Goal: Check status: Check status

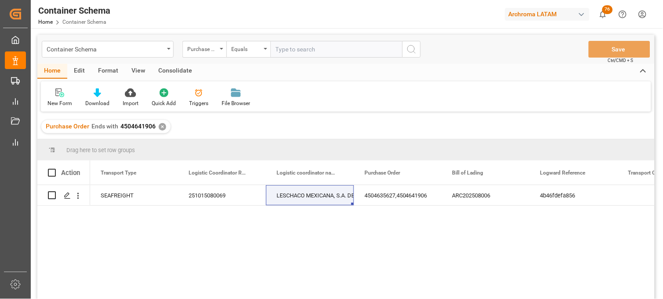
click at [160, 126] on div "✕" at bounding box center [162, 126] width 7 height 7
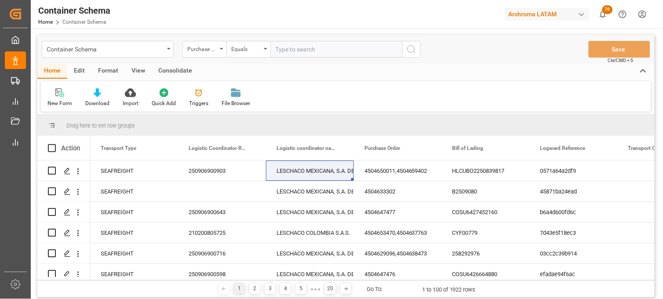
click at [291, 56] on input "text" at bounding box center [336, 49] width 132 height 17
paste input "4504625269"
type input "4504625269"
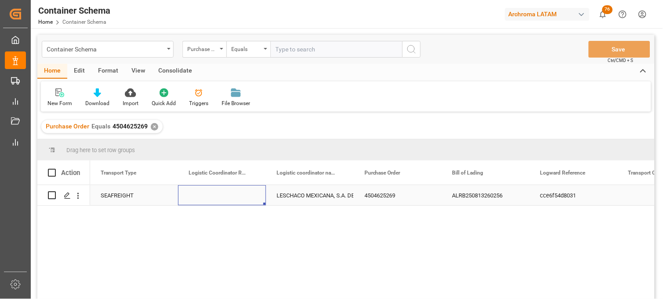
click at [213, 192] on div "Press SPACE to select this row." at bounding box center [222, 195] width 88 height 20
click at [214, 193] on input "Press SPACE to select this row." at bounding box center [222, 200] width 74 height 17
paste input "250915080088"
type input "250915080088"
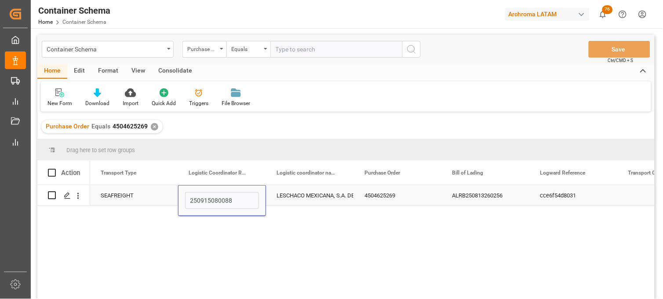
drag, startPoint x: 300, startPoint y: 196, endPoint x: 394, endPoint y: 159, distance: 101.4
click at [301, 196] on div "LESCHACO MEXICANA, S.A. DE C.V." at bounding box center [309, 195] width 67 height 20
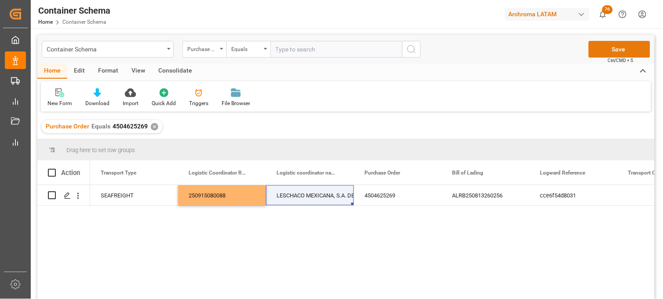
click at [617, 44] on button "Save" at bounding box center [619, 49] width 62 height 17
